Goal: Check status: Check status

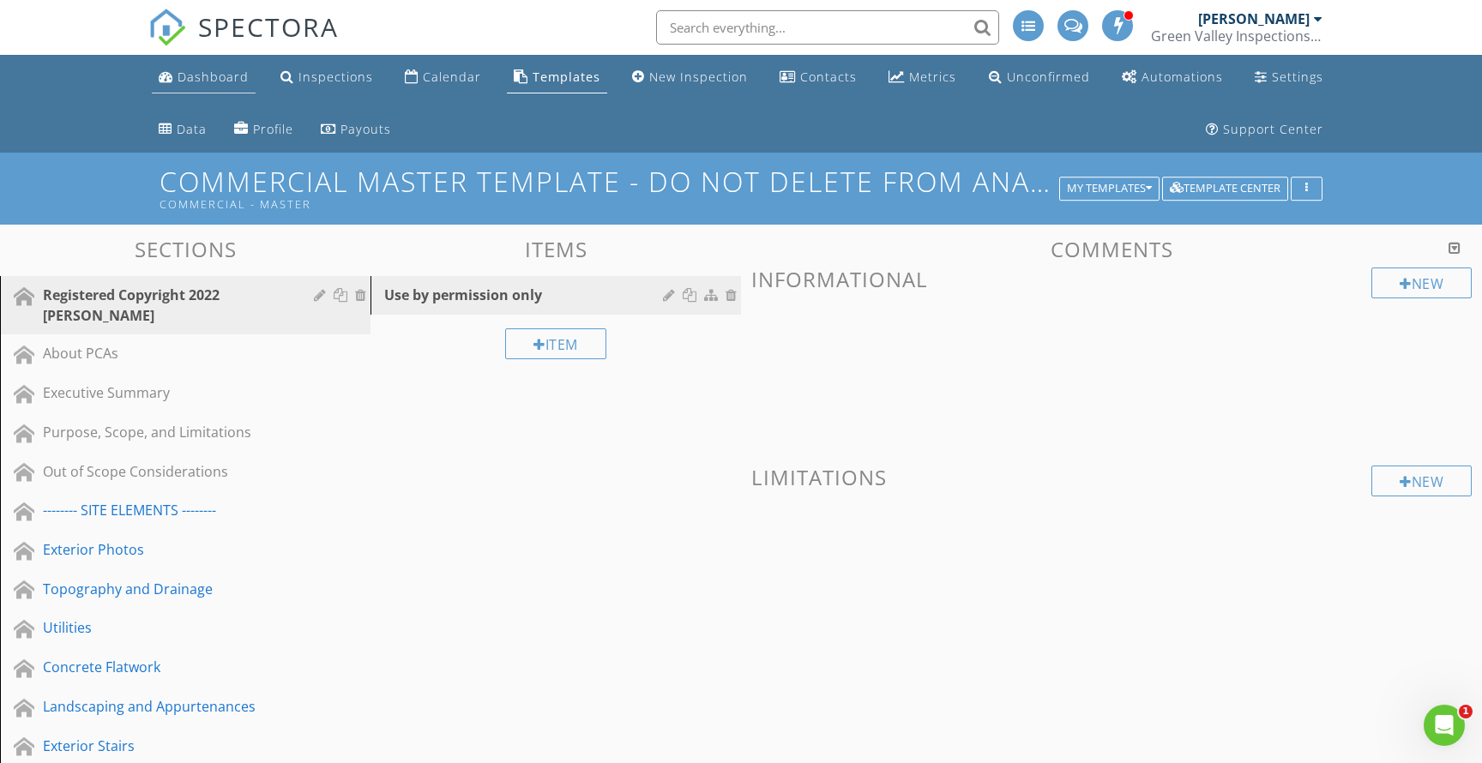
click at [198, 70] on div "Dashboard" at bounding box center [213, 77] width 71 height 16
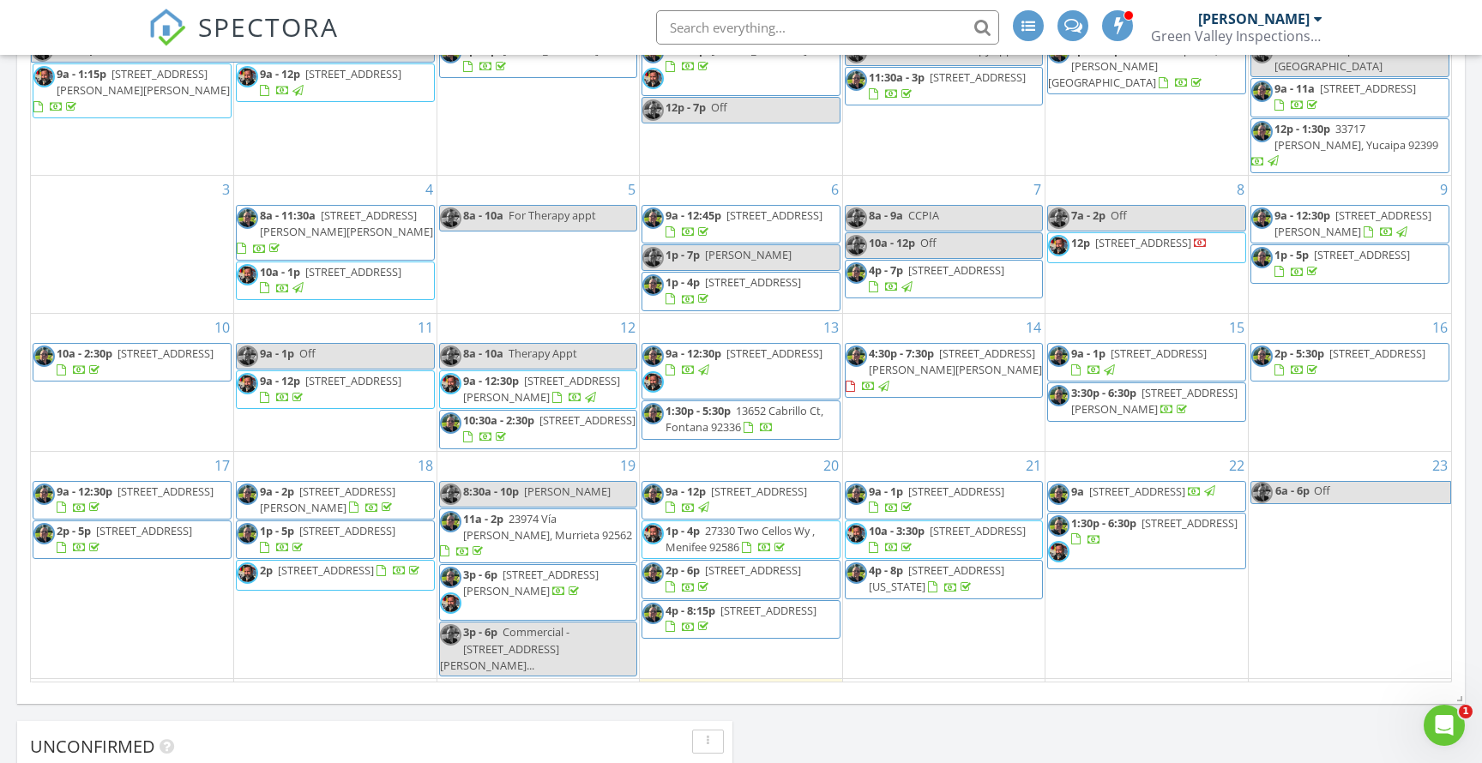
scroll to position [1369, 0]
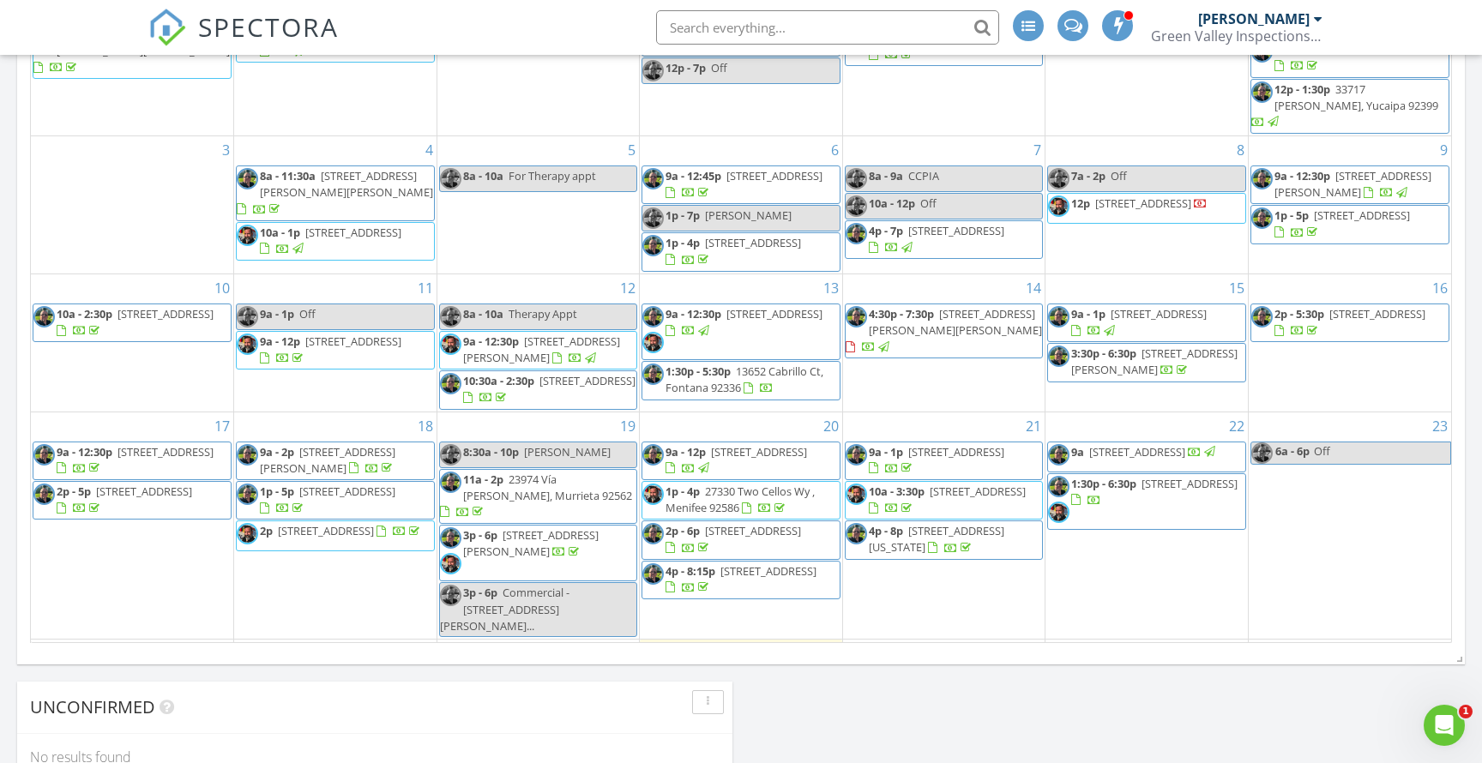
click at [1154, 476] on span "[STREET_ADDRESS]" at bounding box center [1190, 483] width 96 height 15
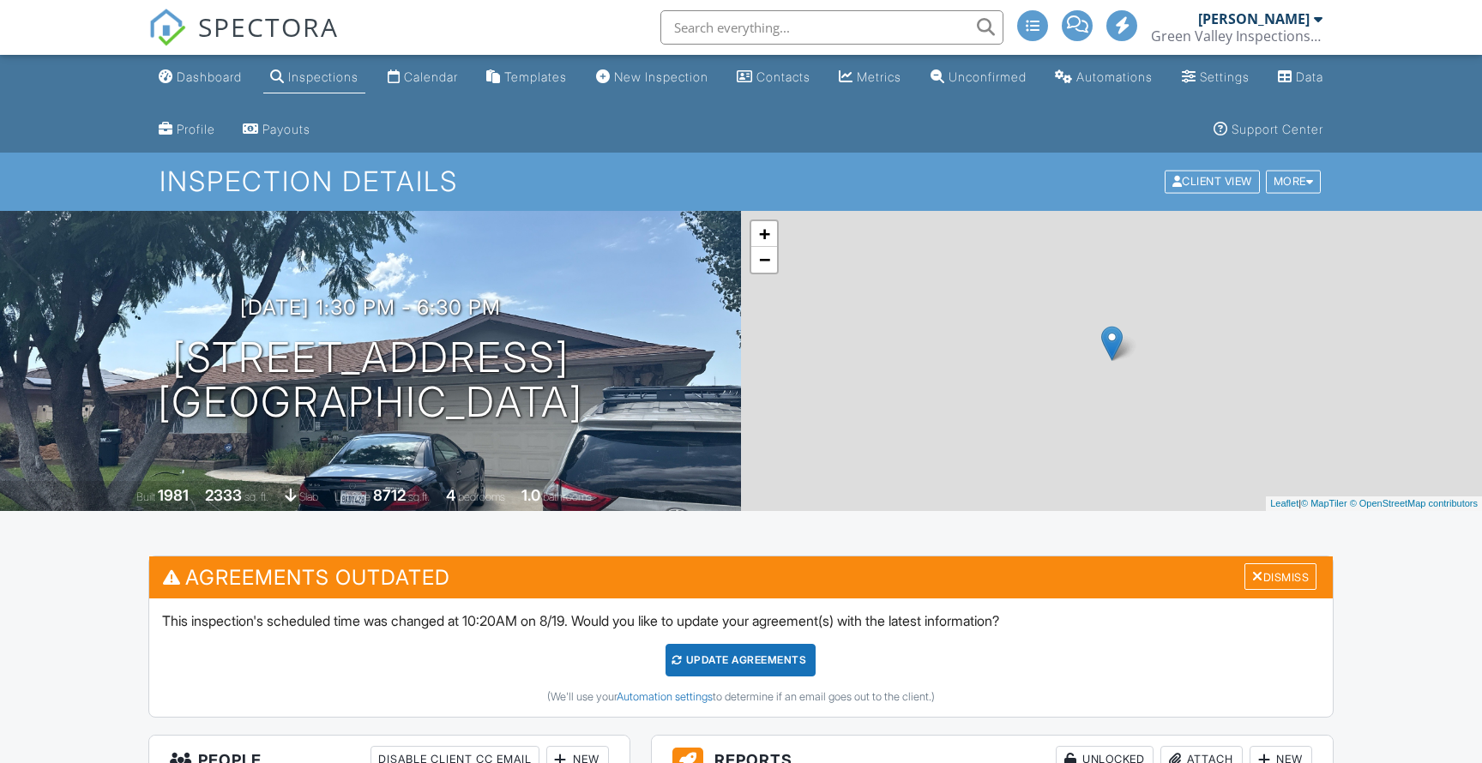
click at [311, 352] on h1 "25415 Bellview St Hemet, CA 92544" at bounding box center [370, 380] width 425 height 91
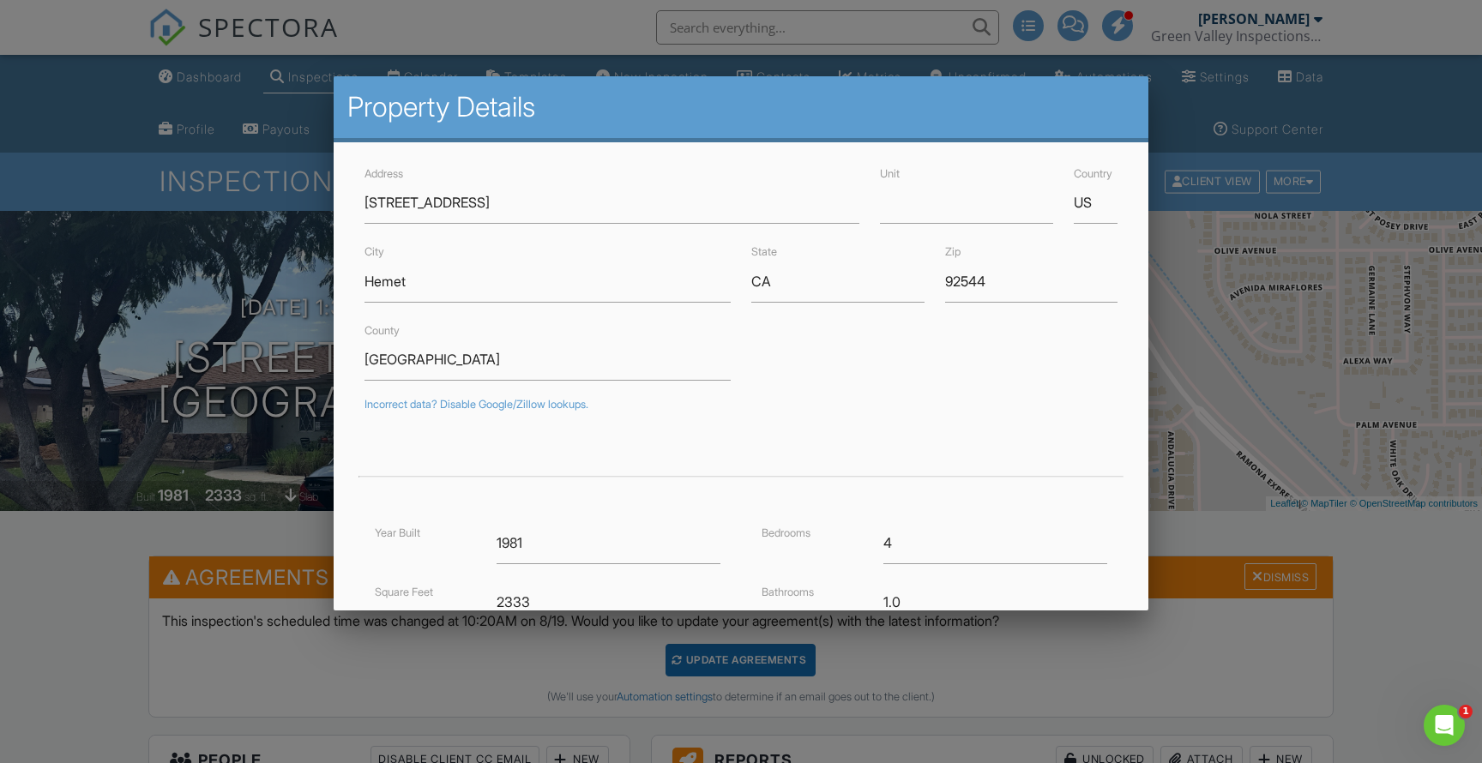
click at [225, 264] on div at bounding box center [741, 391] width 1482 height 955
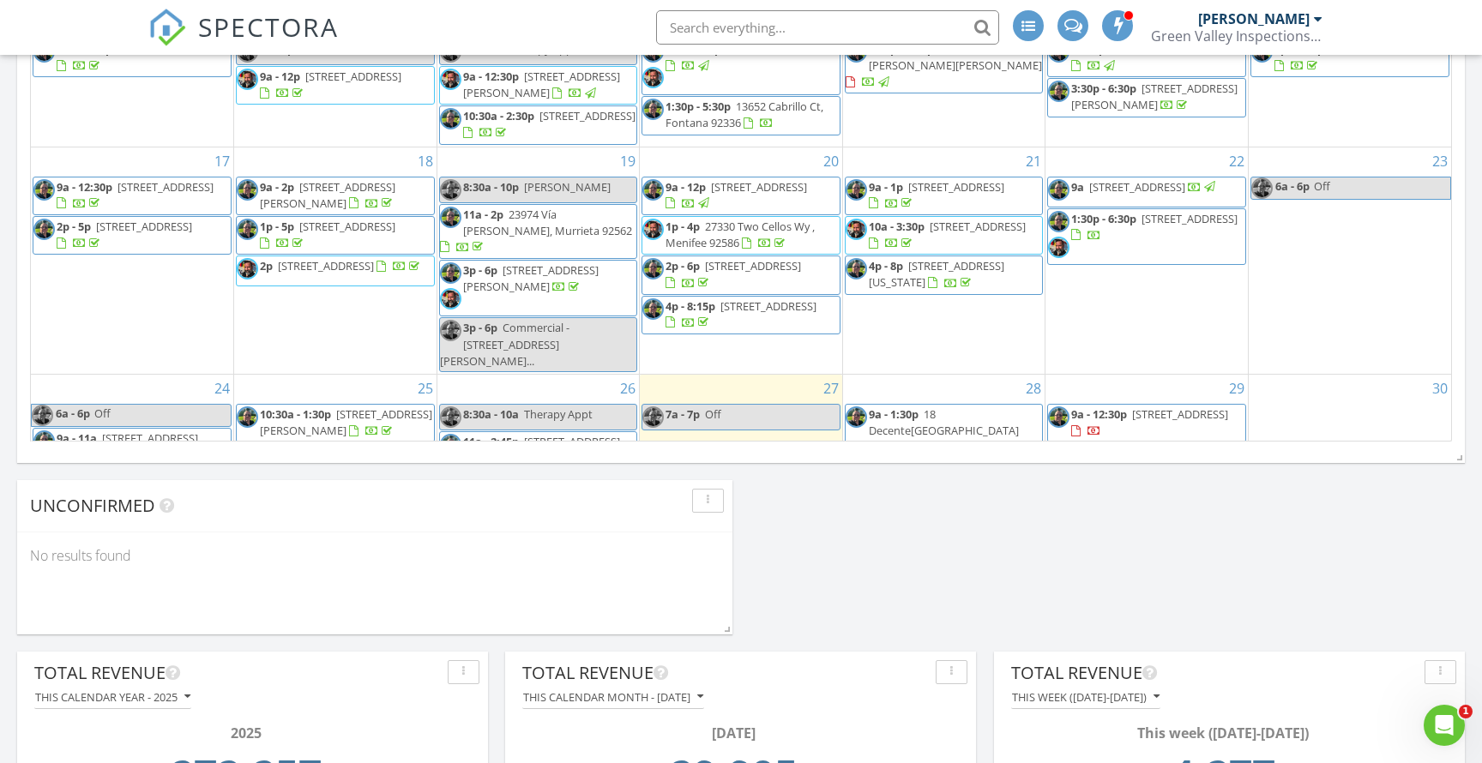
scroll to position [69, 0]
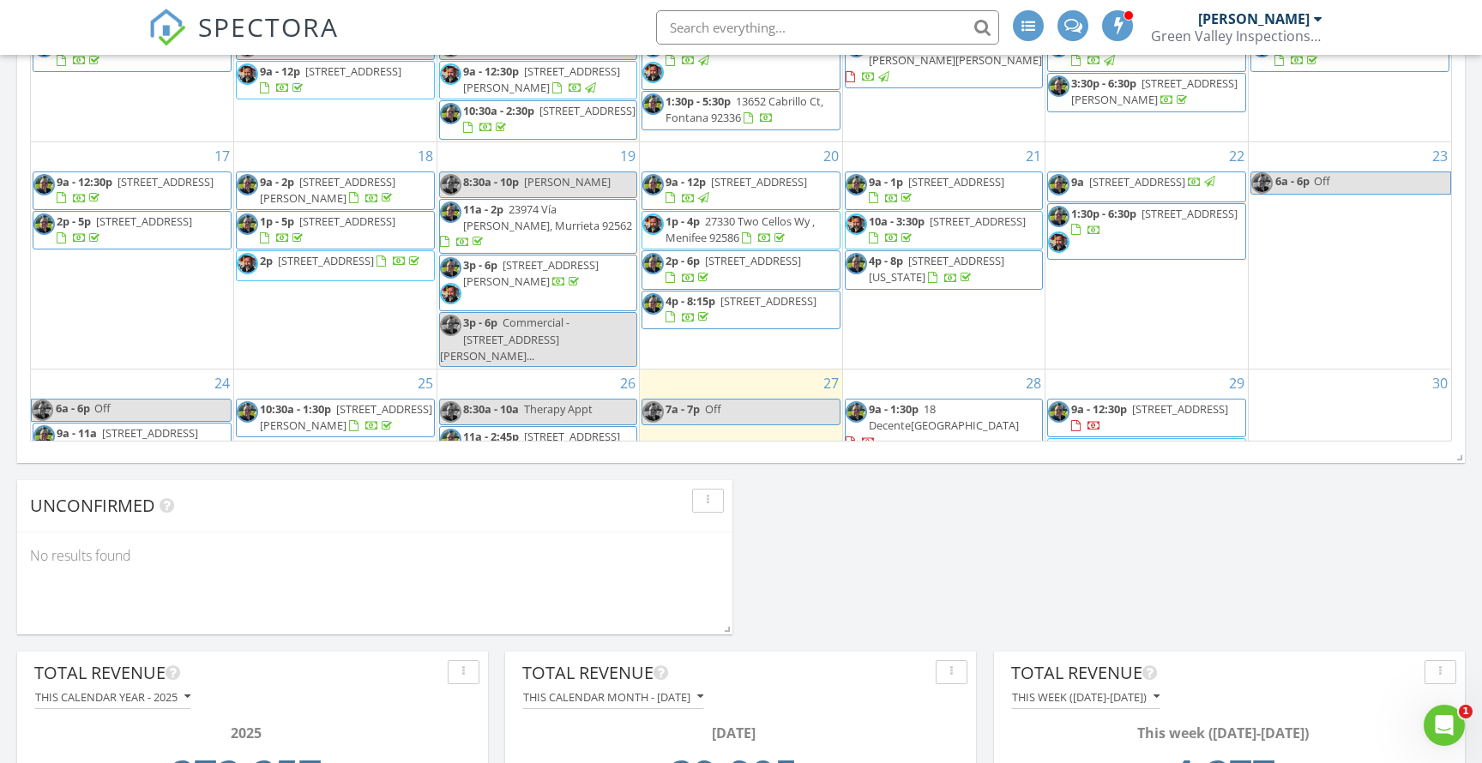
click at [1142, 218] on span "[STREET_ADDRESS]" at bounding box center [1190, 213] width 96 height 15
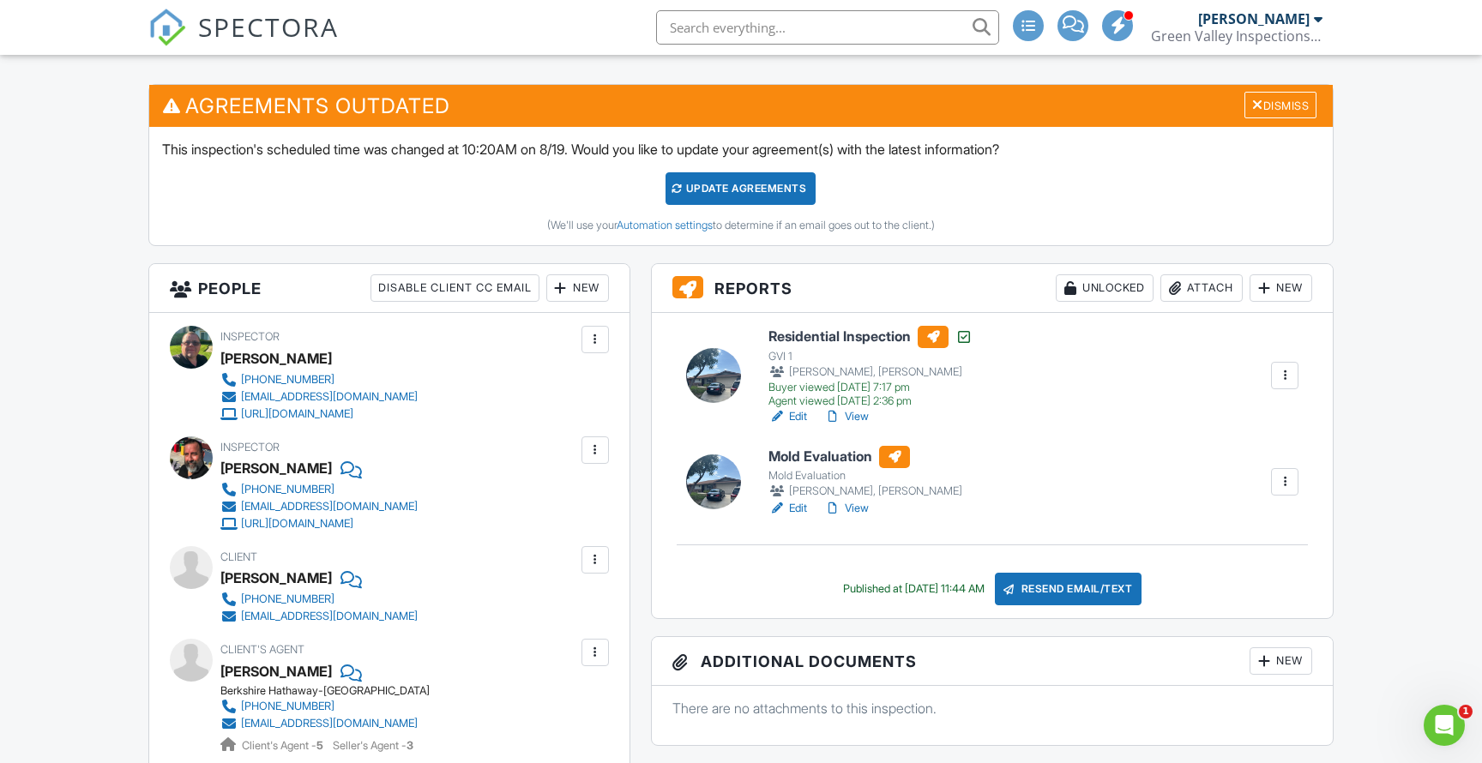
scroll to position [740, 0]
